Goal: Navigation & Orientation: Find specific page/section

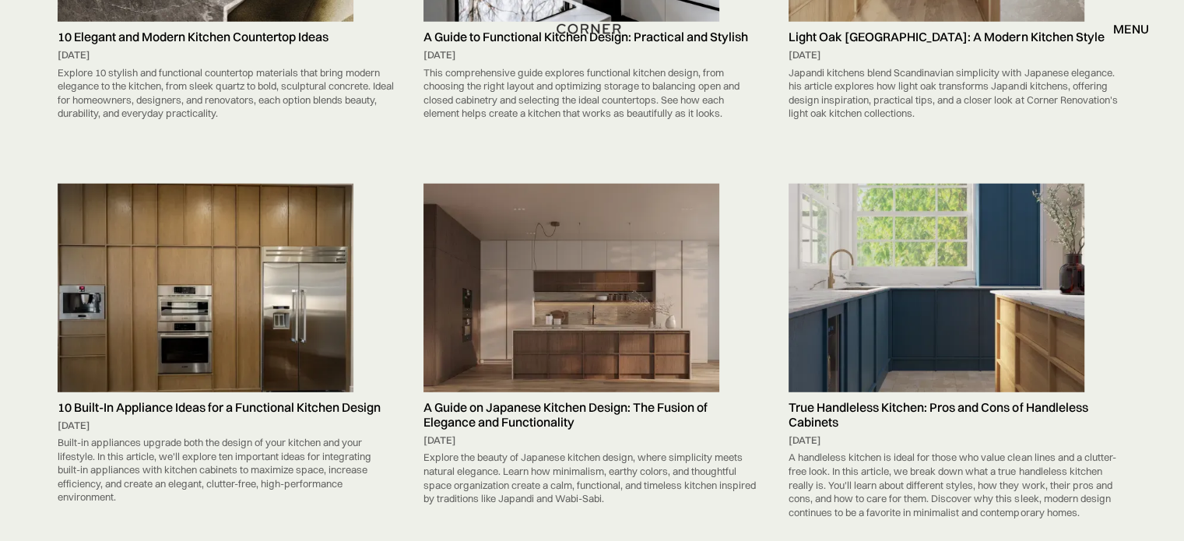
scroll to position [4246, 0]
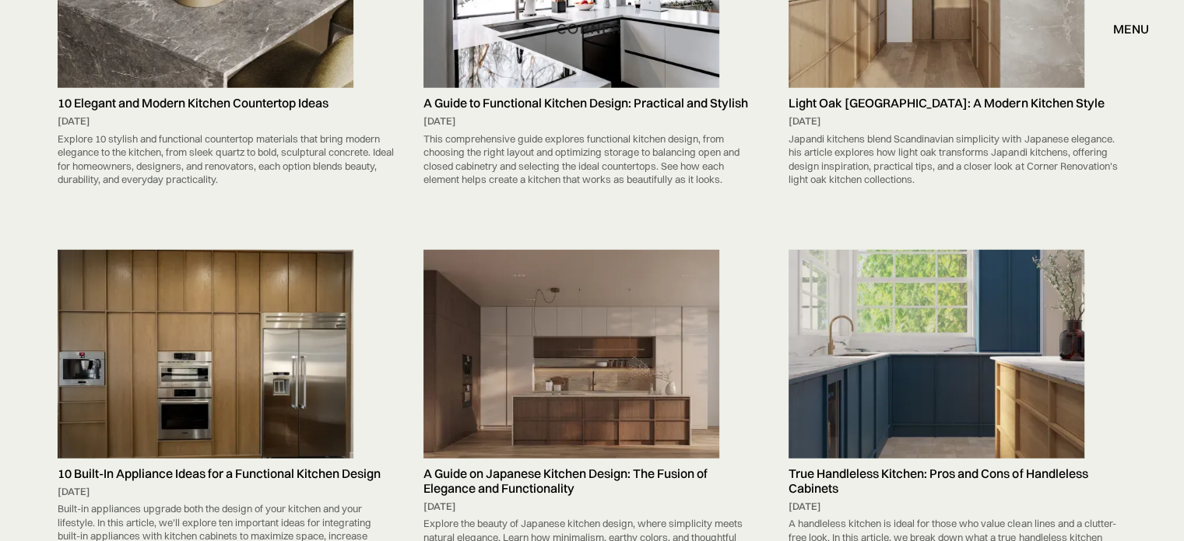
drag, startPoint x: 314, startPoint y: 41, endPoint x: 270, endPoint y: 26, distance: 46.8
drag, startPoint x: 270, startPoint y: 26, endPoint x: 217, endPoint y: 79, distance: 74.3
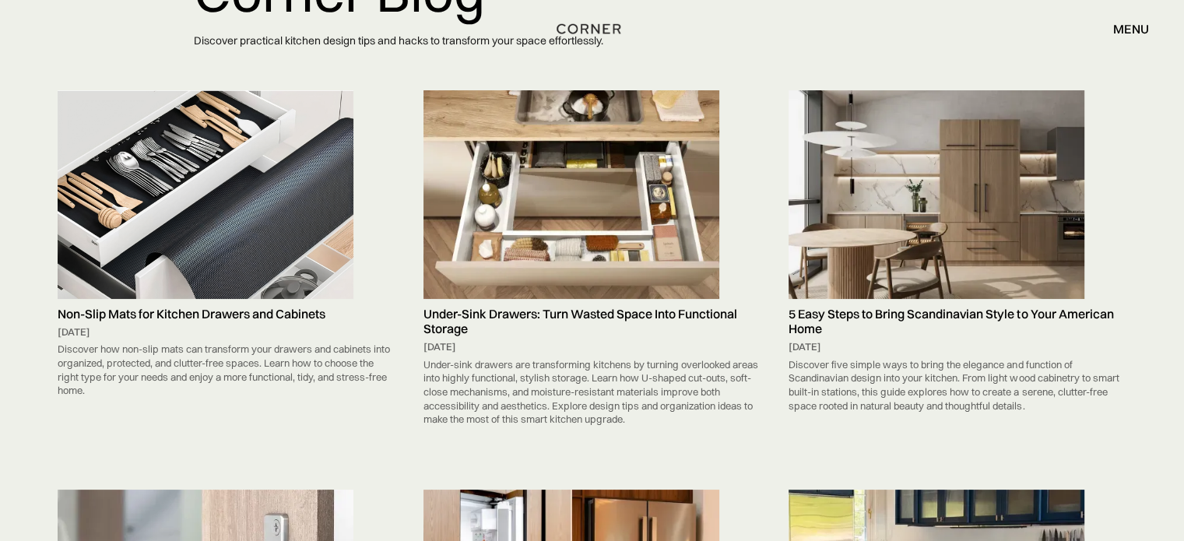
scroll to position [0, 0]
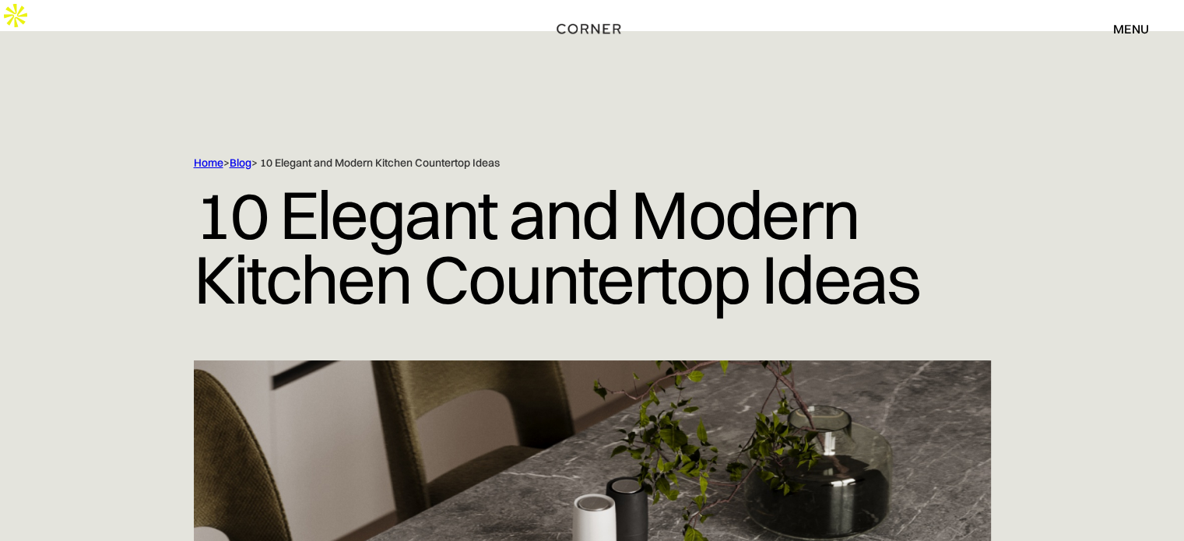
click at [1115, 35] on div "menu" at bounding box center [1131, 29] width 36 height 12
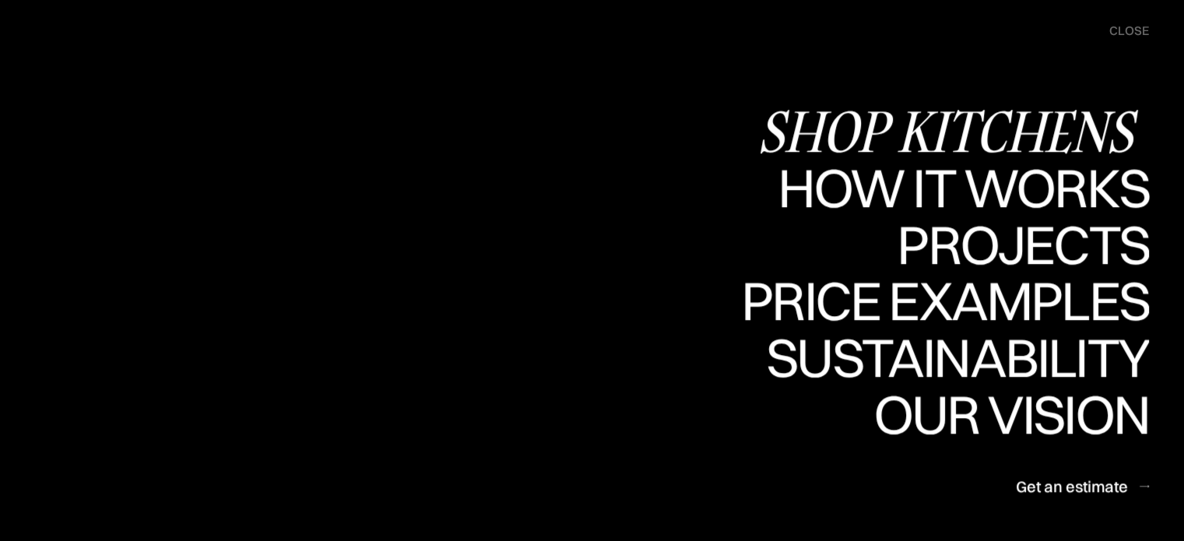
click at [975, 131] on div "Shop Kitchens" at bounding box center [952, 130] width 391 height 54
